Goal: Book appointment/travel/reservation

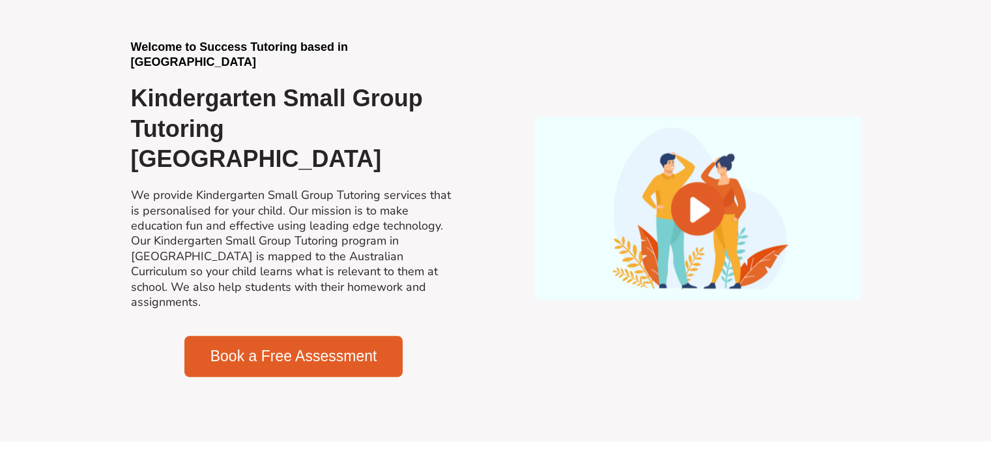
scroll to position [859, 0]
click at [325, 349] on span "Book a Free Assessment" at bounding box center [294, 356] width 167 height 15
click at [238, 298] on div "Welcome to Success Tutoring based in [GEOGRAPHIC_DATA] Kindergarten Small Group…" at bounding box center [293, 209] width 339 height 350
click at [305, 349] on span "Book a Free Assessment" at bounding box center [294, 356] width 167 height 15
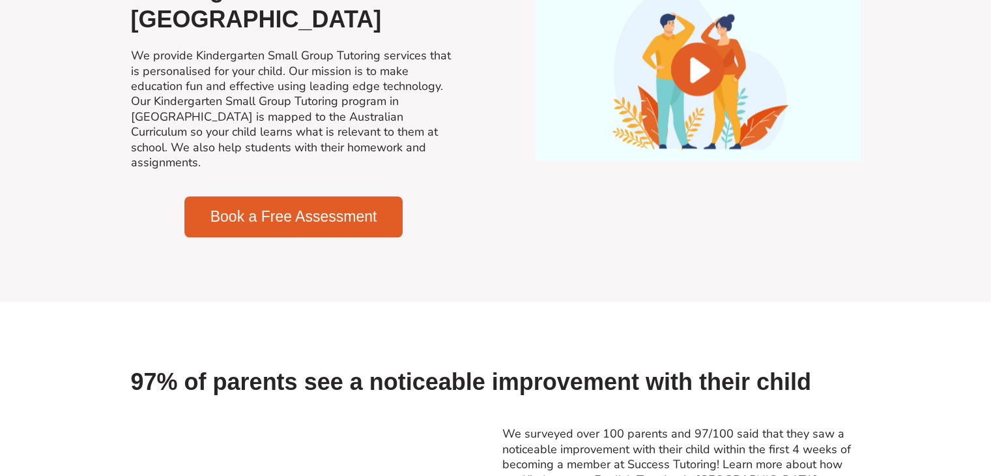
scroll to position [1028, 0]
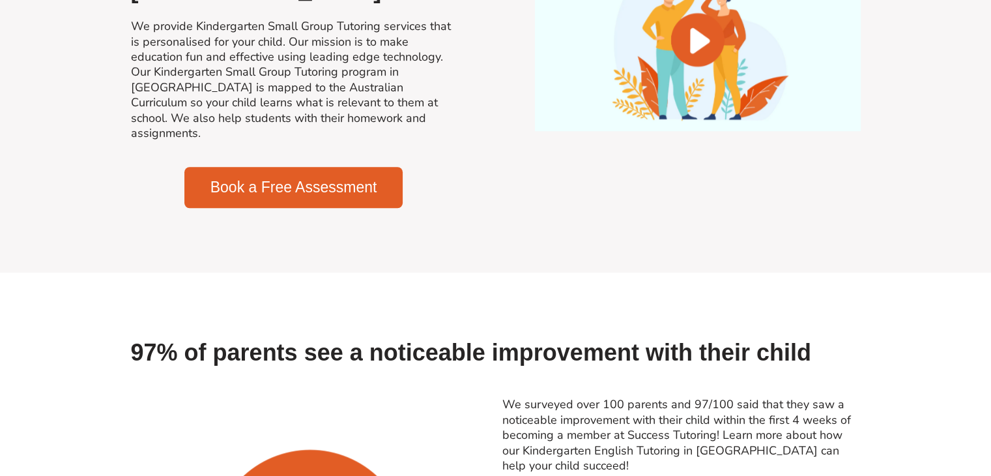
click at [237, 180] on span "Book a Free Assessment" at bounding box center [294, 187] width 167 height 15
click at [222, 180] on span "Book a Free Assessment" at bounding box center [294, 187] width 167 height 15
click at [336, 180] on span "Book a Free Assessment" at bounding box center [294, 187] width 167 height 15
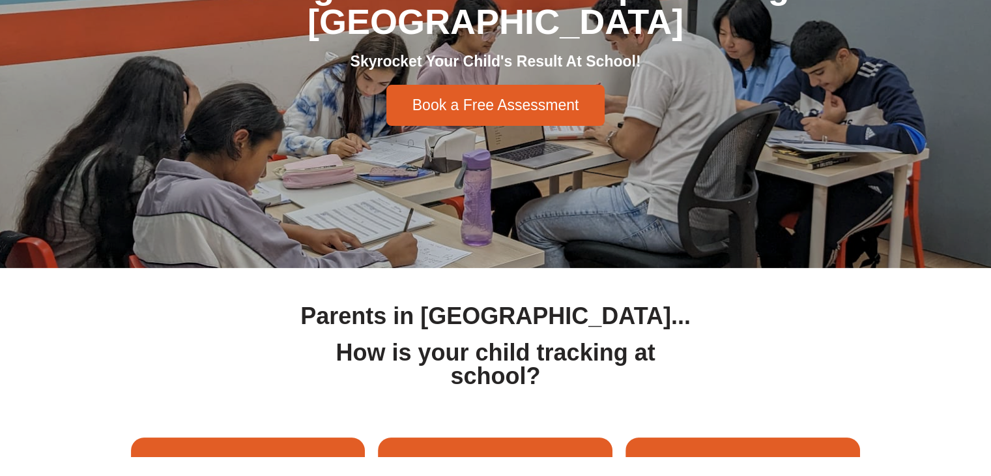
scroll to position [0, 0]
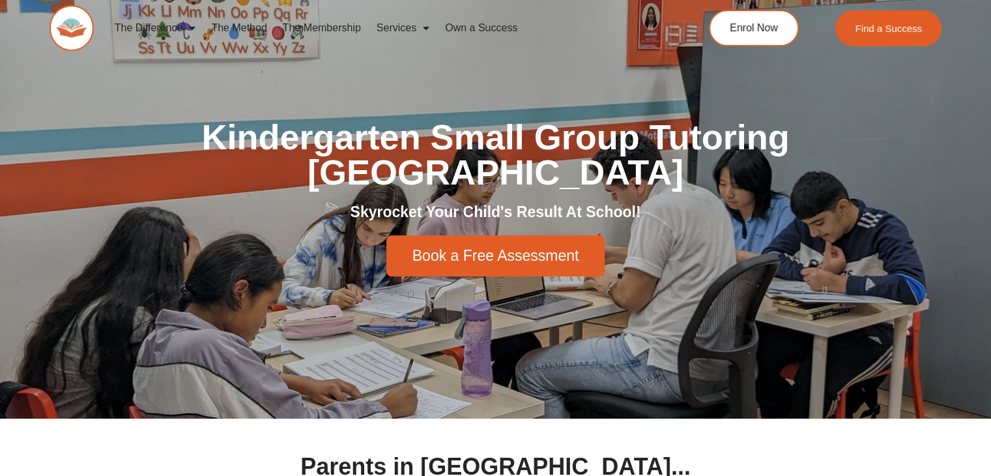
click at [553, 265] on link "Book a Free Assessment" at bounding box center [495, 255] width 219 height 41
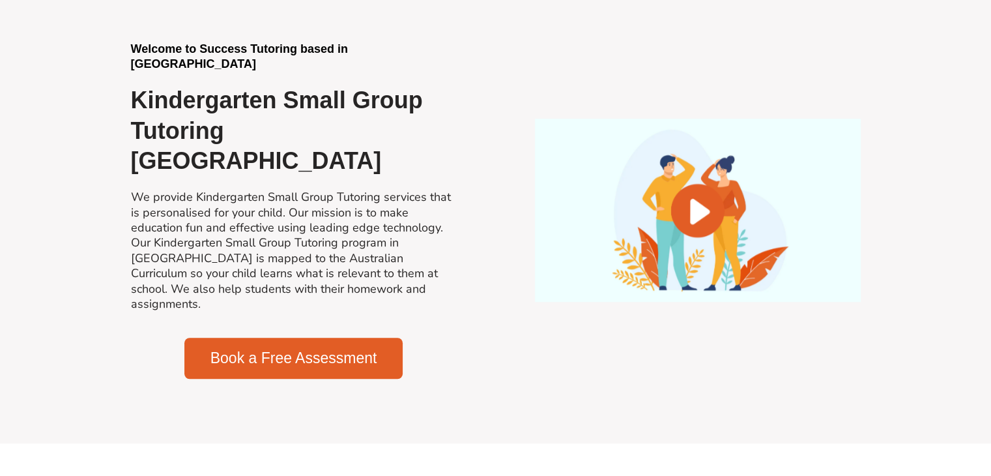
scroll to position [859, 0]
